Goal: Task Accomplishment & Management: Manage account settings

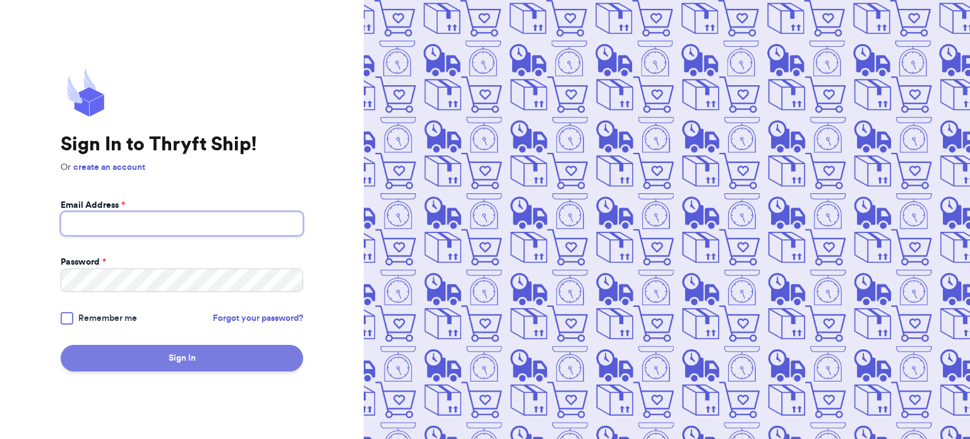
type input "[EMAIL_ADDRESS][DOMAIN_NAME]"
click at [142, 357] on button "Sign In" at bounding box center [182, 358] width 242 height 27
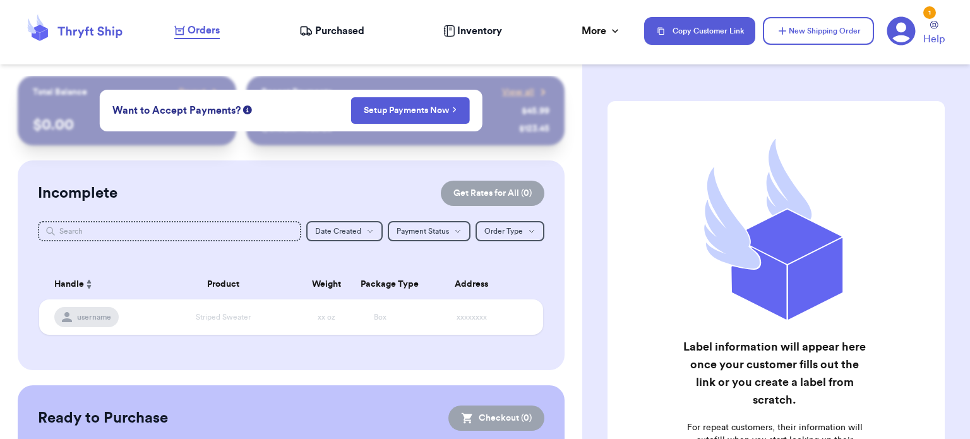
click at [907, 33] on icon at bounding box center [901, 31] width 28 height 28
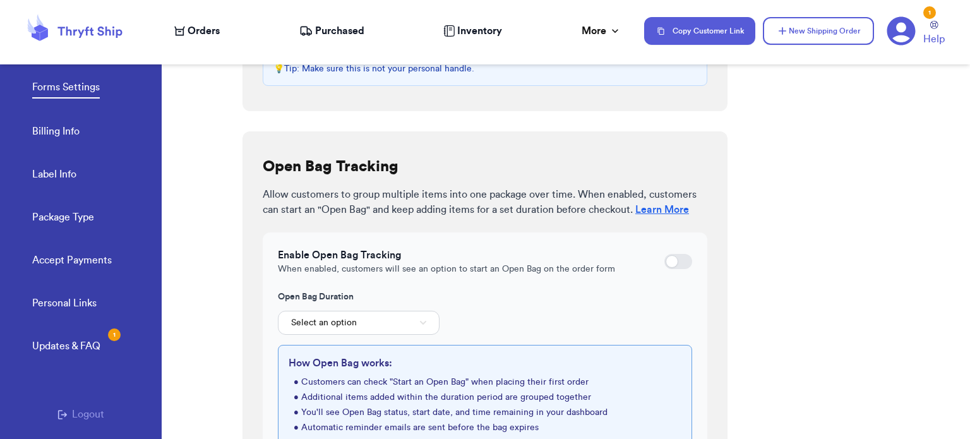
scroll to position [436, 0]
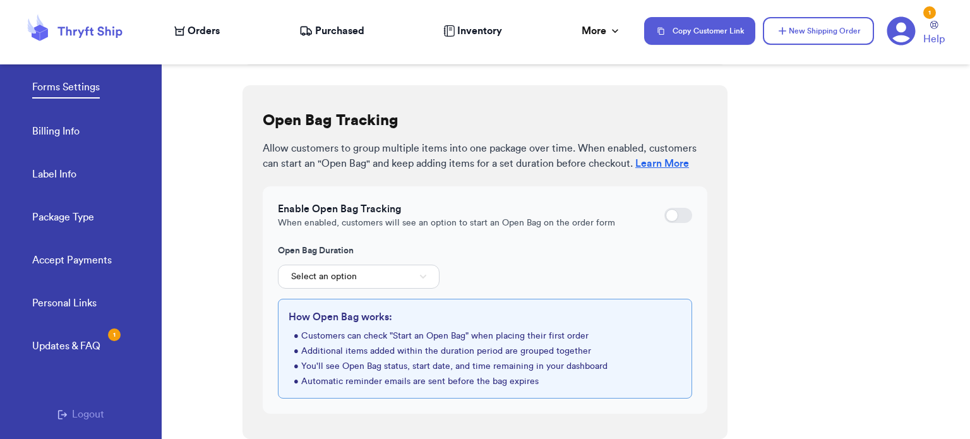
click at [667, 212] on div at bounding box center [672, 215] width 13 height 13
click at [664, 215] on input "checkbox" at bounding box center [664, 215] width 1 height 1
checkbox input "true"
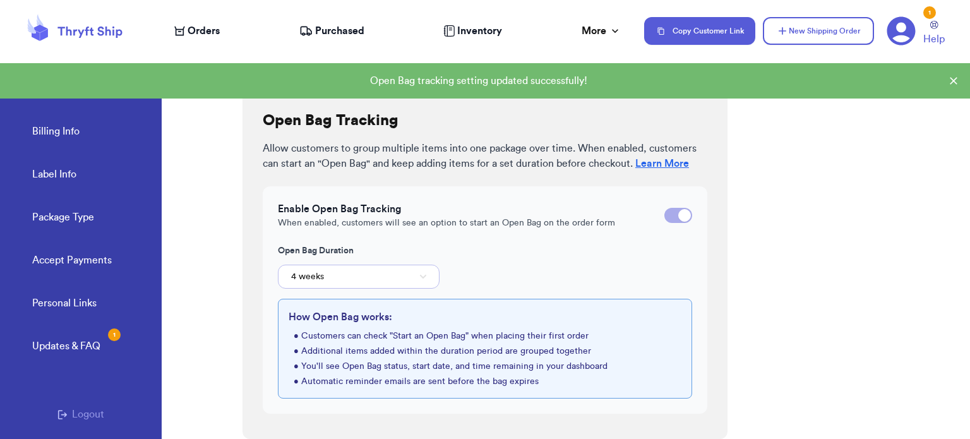
click at [331, 276] on button "4 weeks" at bounding box center [359, 277] width 162 height 24
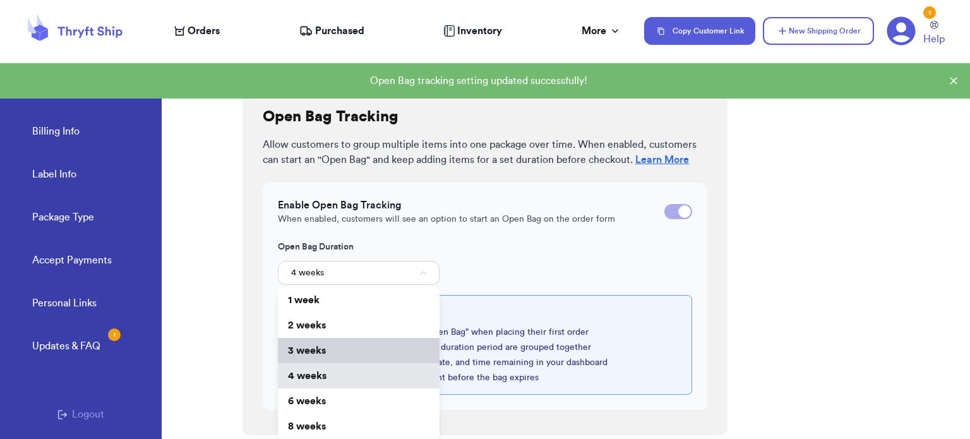
click at [333, 362] on li "3 weeks" at bounding box center [359, 350] width 162 height 25
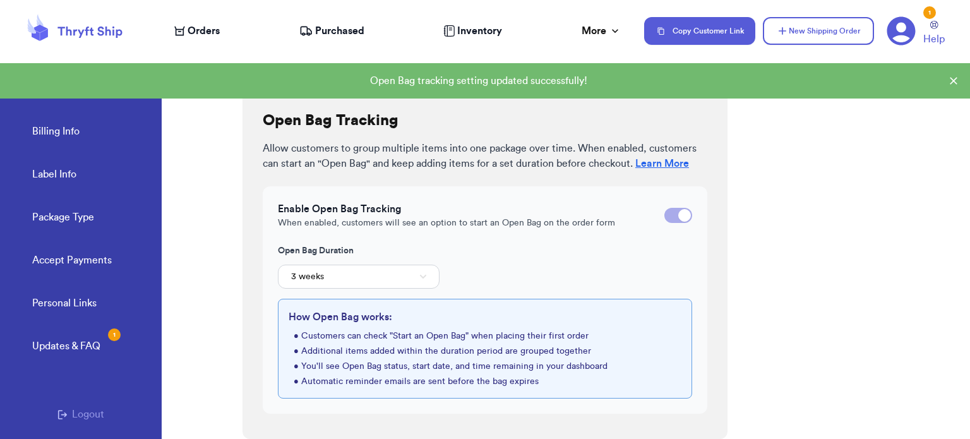
click at [776, 276] on div "Form Settings Configure how your customer order forms behave and what options a…" at bounding box center [605, 241] width 727 height 395
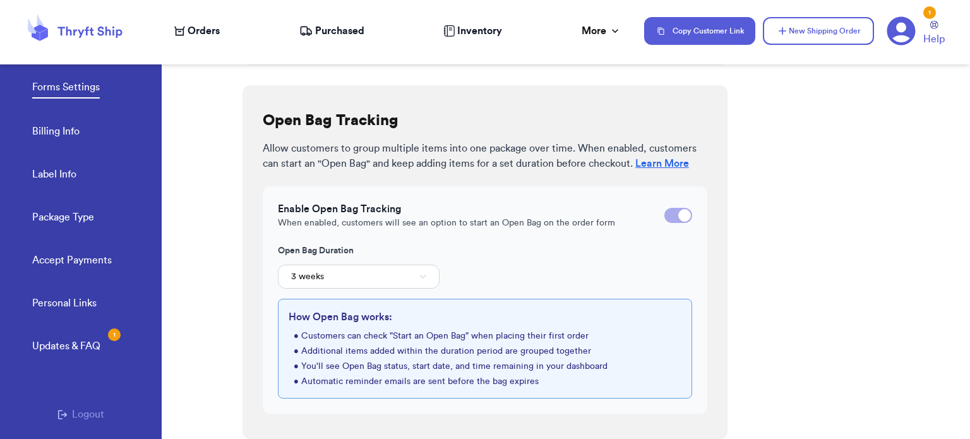
click at [529, 355] on li "• Additional items added within the duration period are grouped together" at bounding box center [488, 351] width 388 height 13
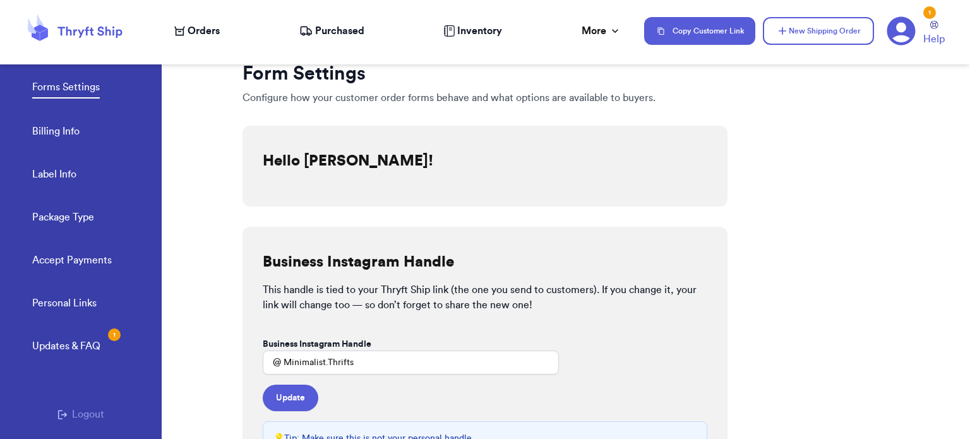
scroll to position [0, 0]
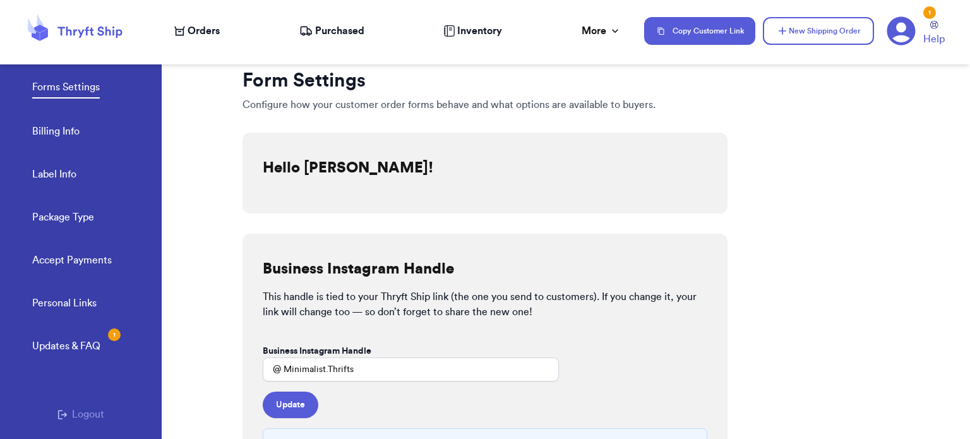
click at [63, 136] on link "Billing Info" at bounding box center [55, 133] width 47 height 18
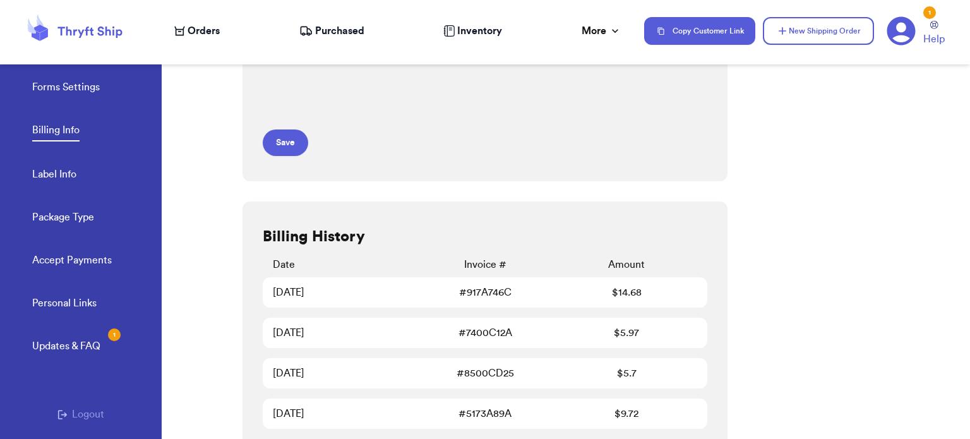
scroll to position [215, 0]
click at [35, 169] on link "Label Info" at bounding box center [54, 176] width 44 height 18
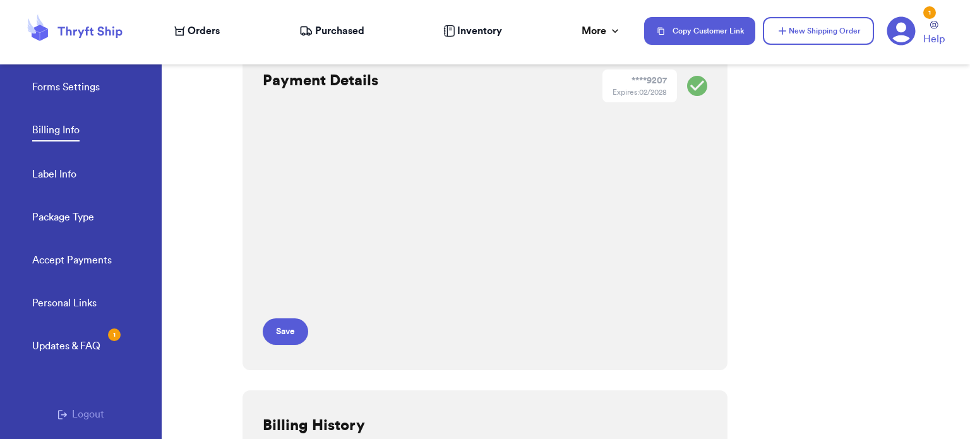
select select "[GEOGRAPHIC_DATA]"
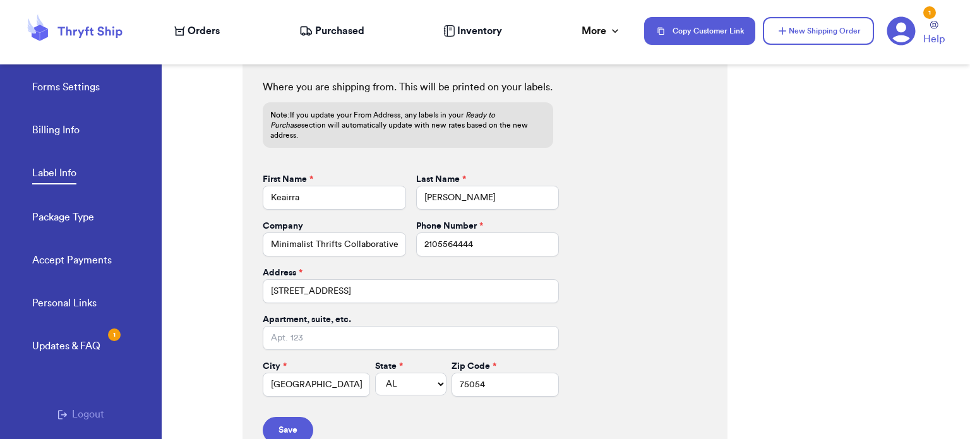
scroll to position [573, 0]
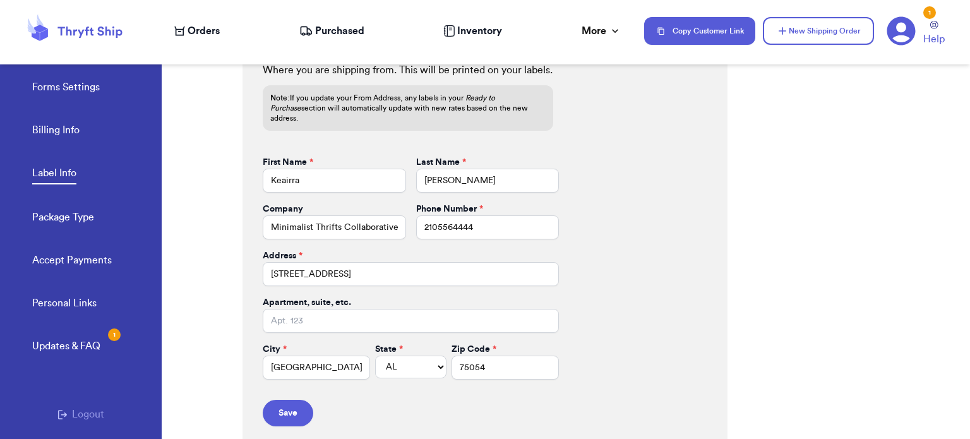
click at [75, 302] on link "Personal Links" at bounding box center [64, 305] width 64 height 18
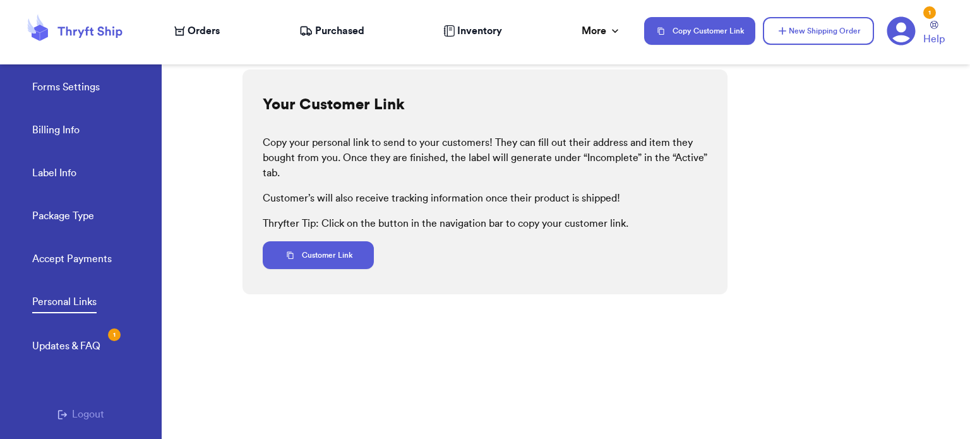
click at [80, 345] on div "Updates & FAQ 1" at bounding box center [66, 345] width 68 height 15
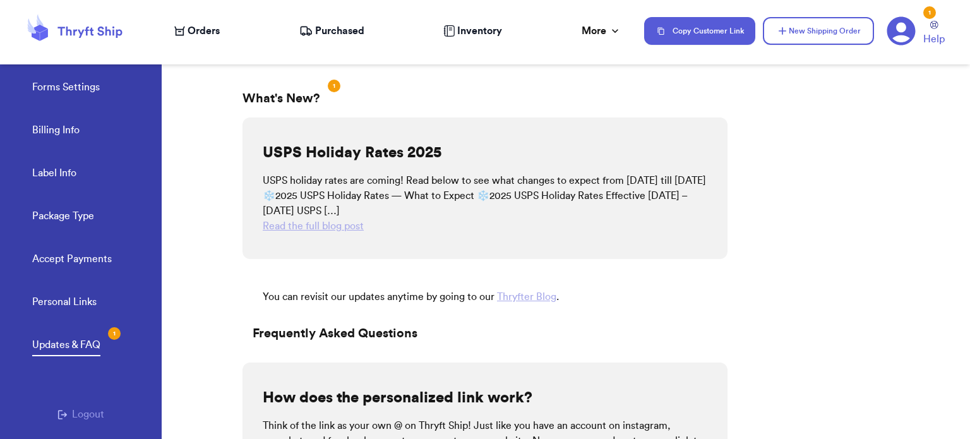
click at [57, 84] on link "Forms Settings" at bounding box center [66, 89] width 68 height 18
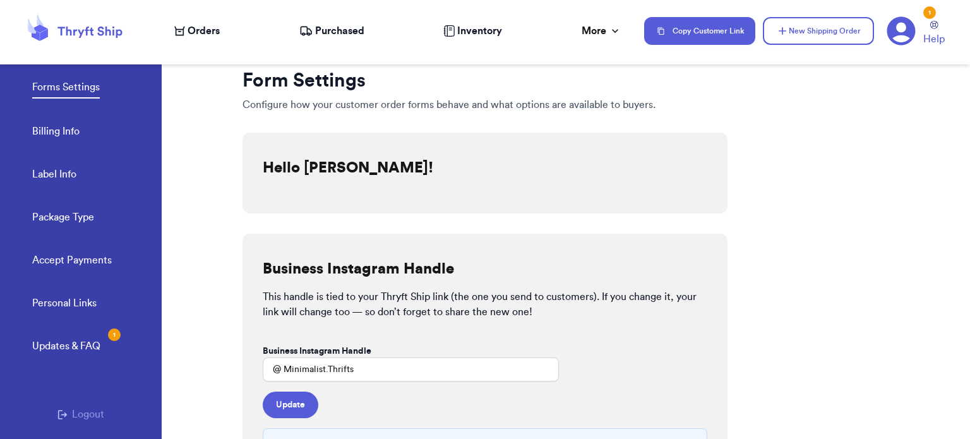
click at [49, 124] on link "Billing Info" at bounding box center [55, 133] width 47 height 18
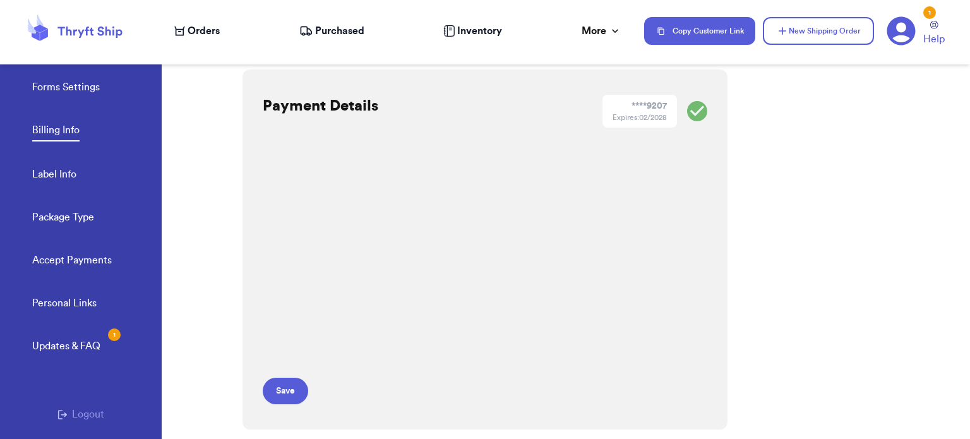
click at [49, 186] on div "Forms Settings Billing Info Label Info Package Type Accept Payments" at bounding box center [96, 169] width 129 height 251
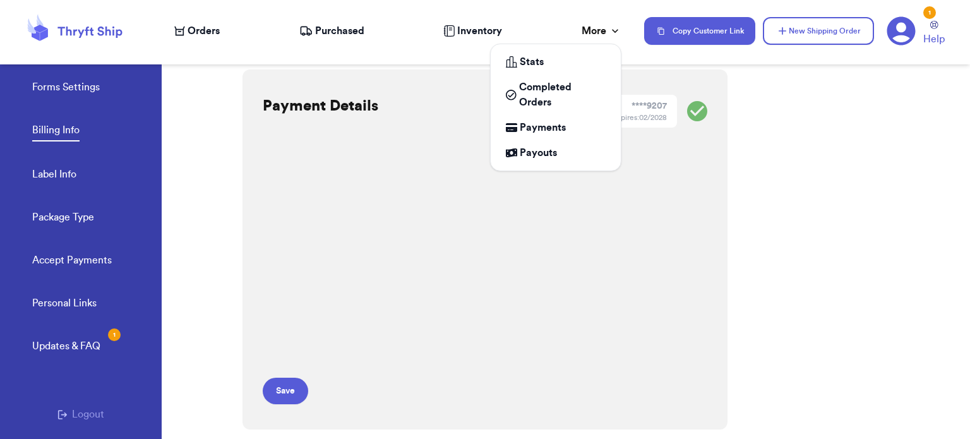
click at [604, 36] on div "More" at bounding box center [602, 30] width 40 height 15
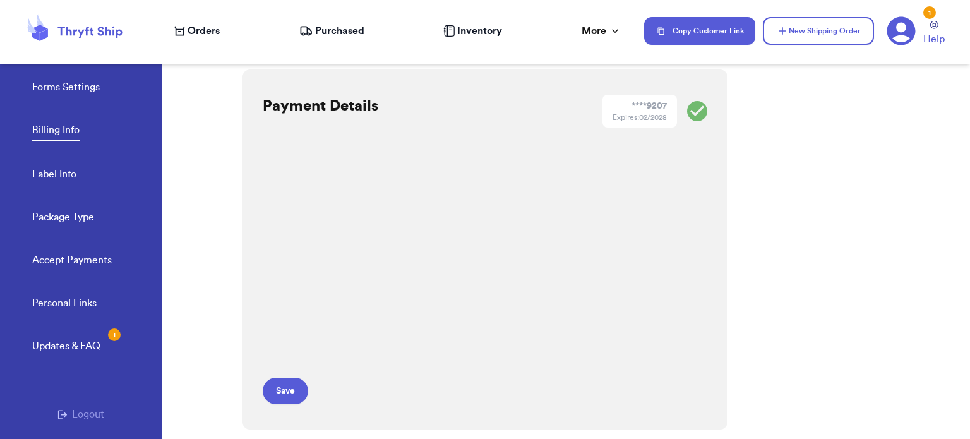
click at [80, 340] on div "Updates & FAQ 1" at bounding box center [66, 345] width 68 height 15
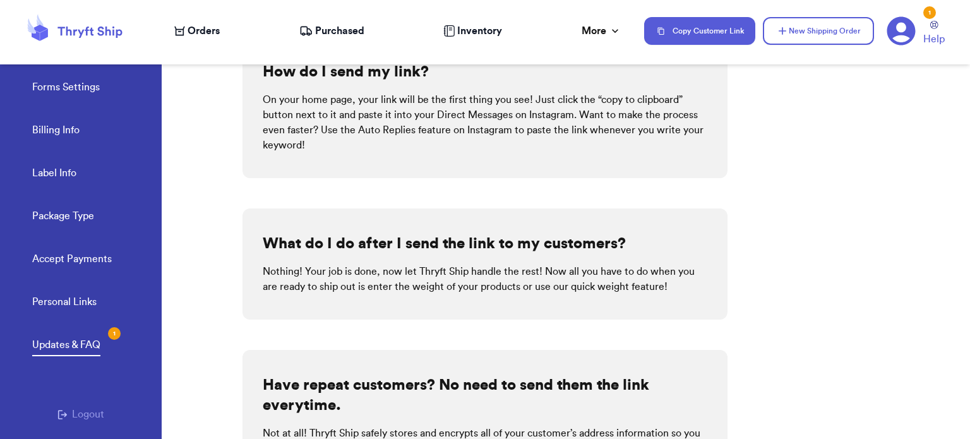
scroll to position [559, 0]
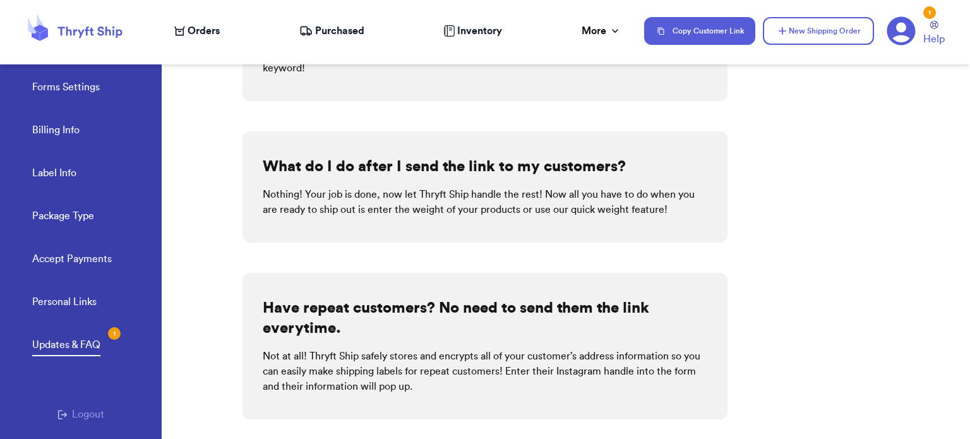
click at [926, 49] on nav "Orders Purchased Inventory More Stats Completed Orders Payments Payouts Copy Cu…" at bounding box center [566, 31] width 808 height 42
click at [932, 40] on span "Help" at bounding box center [933, 39] width 21 height 15
